Goal: Find specific page/section: Find specific page/section

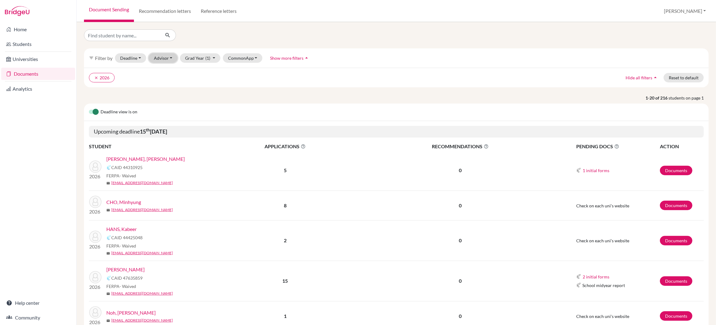
click at [170, 60] on button "Advisor" at bounding box center [163, 58] width 29 height 10
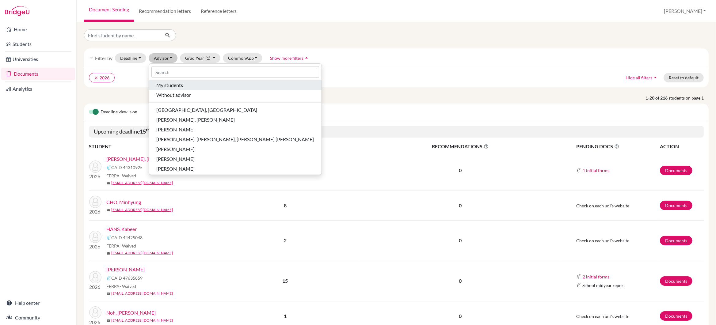
click at [173, 86] on span "My students" at bounding box center [169, 85] width 27 height 7
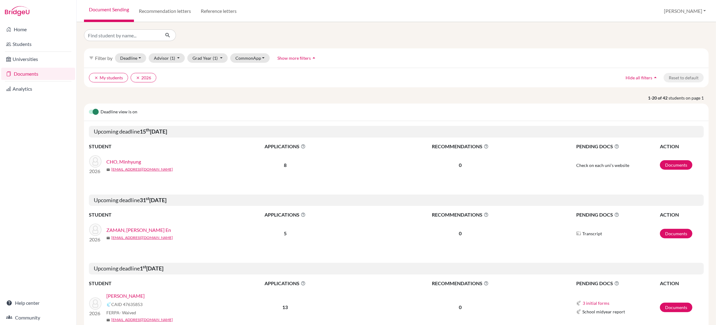
click at [128, 231] on link "ZAMAN, [PERSON_NAME] En" at bounding box center [138, 230] width 65 height 7
